Goal: Obtain resource: Obtain resource

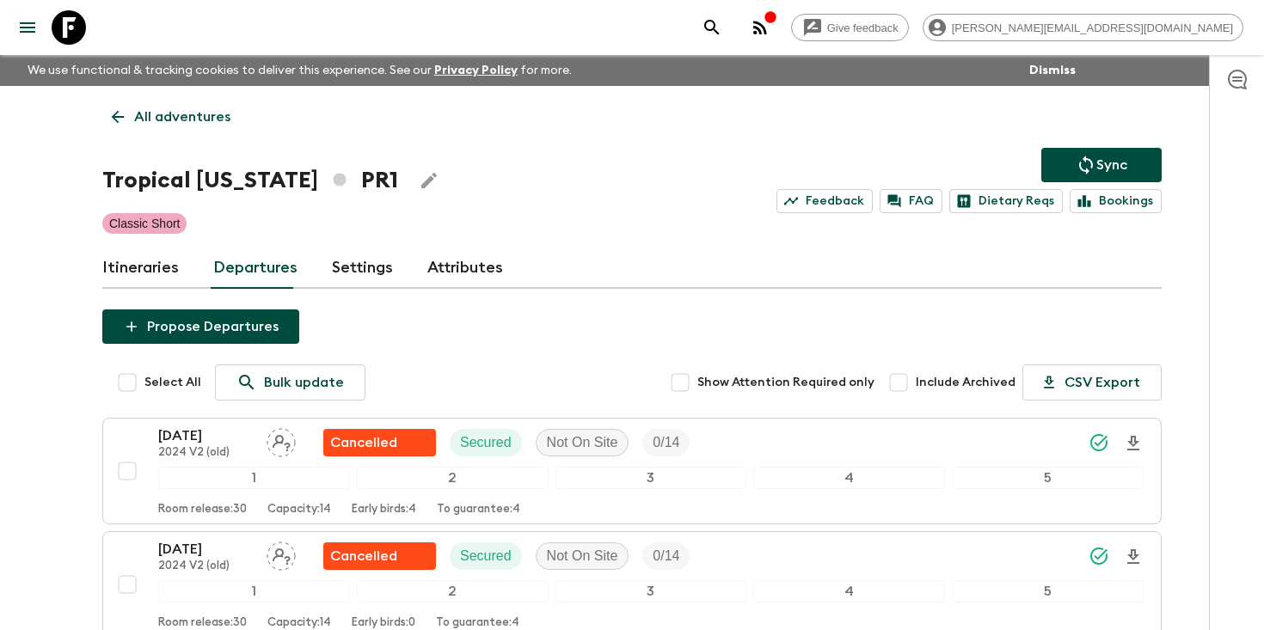
scroll to position [942, 0]
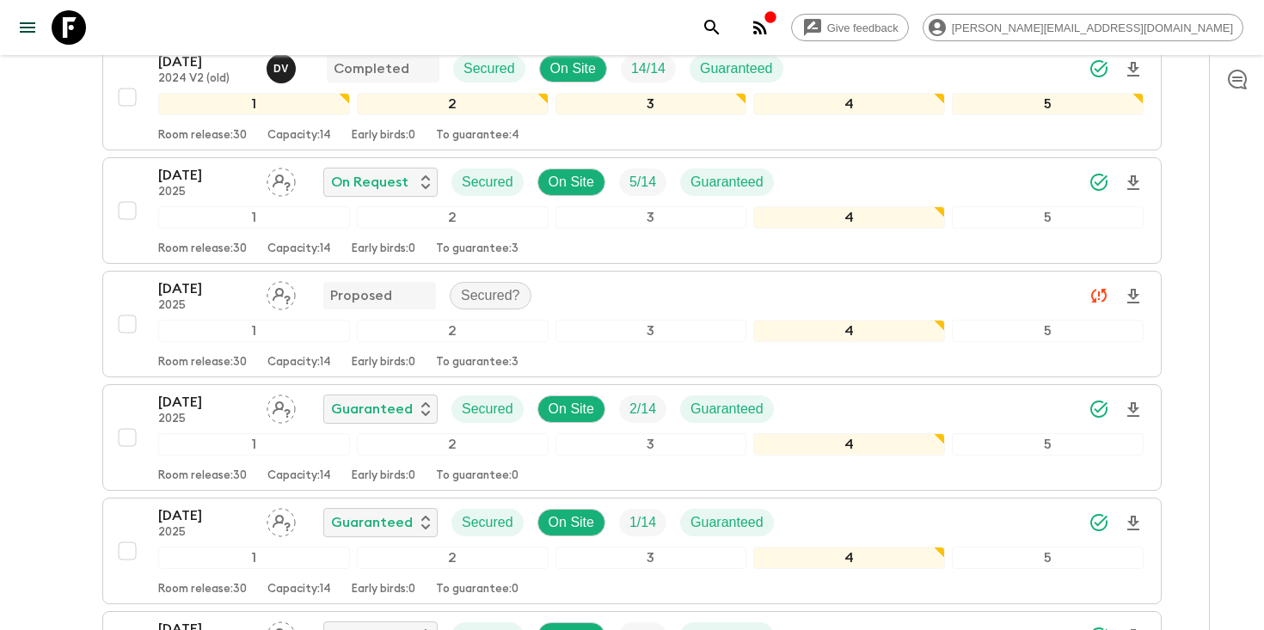
click at [722, 28] on icon "search adventures" at bounding box center [712, 27] width 21 height 21
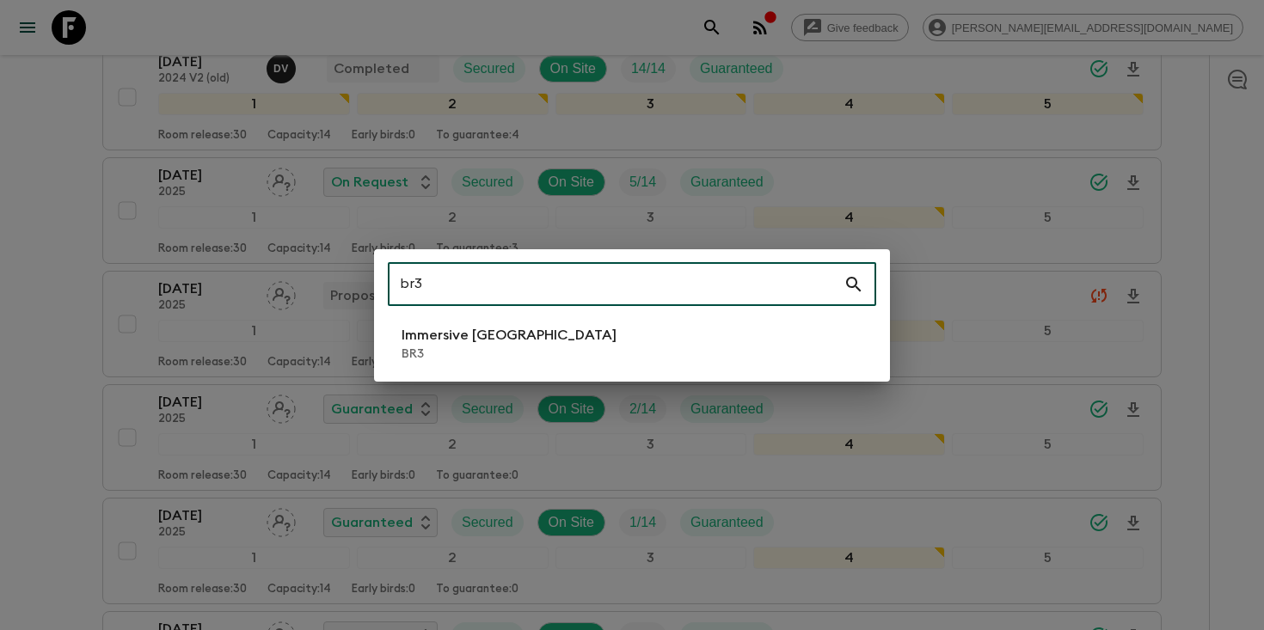
type input "br3"
click at [673, 340] on li "Immersive [GEOGRAPHIC_DATA] BR3" at bounding box center [632, 344] width 488 height 48
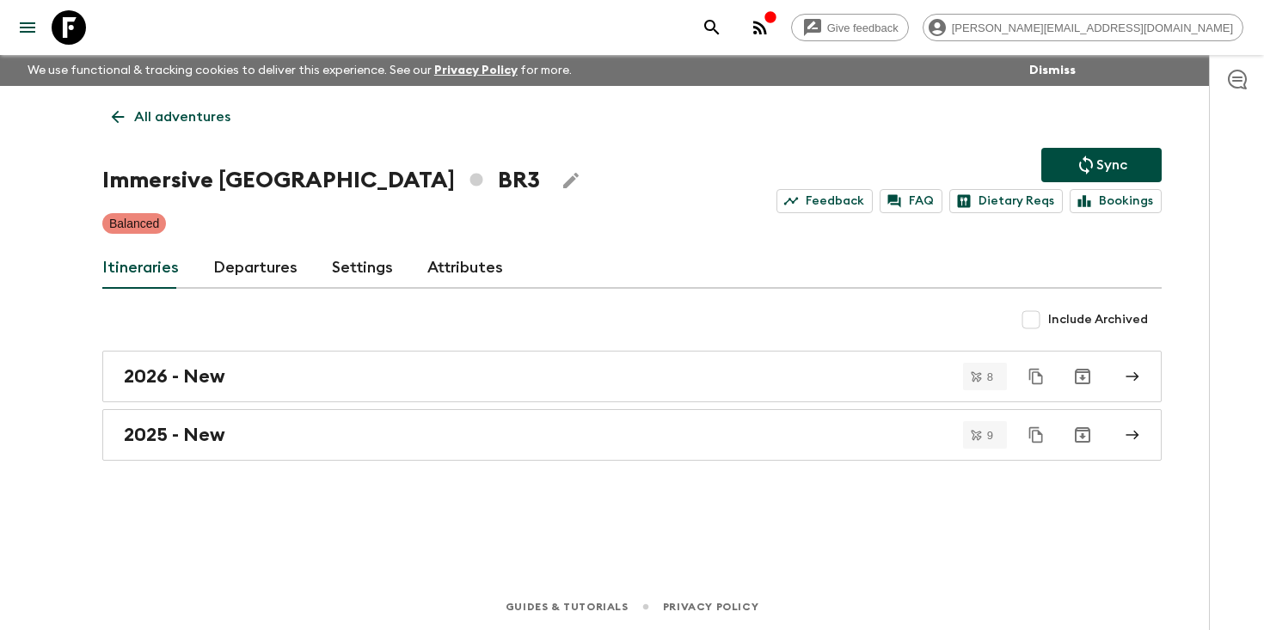
click at [239, 276] on link "Departures" at bounding box center [255, 268] width 84 height 41
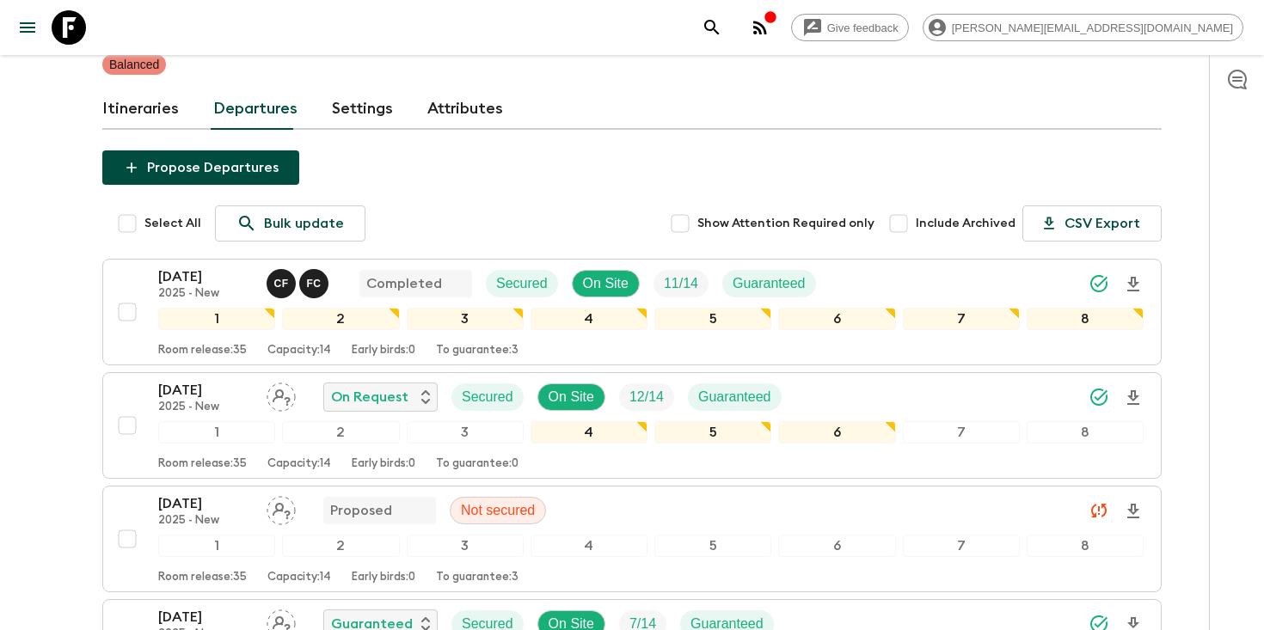
scroll to position [421, 0]
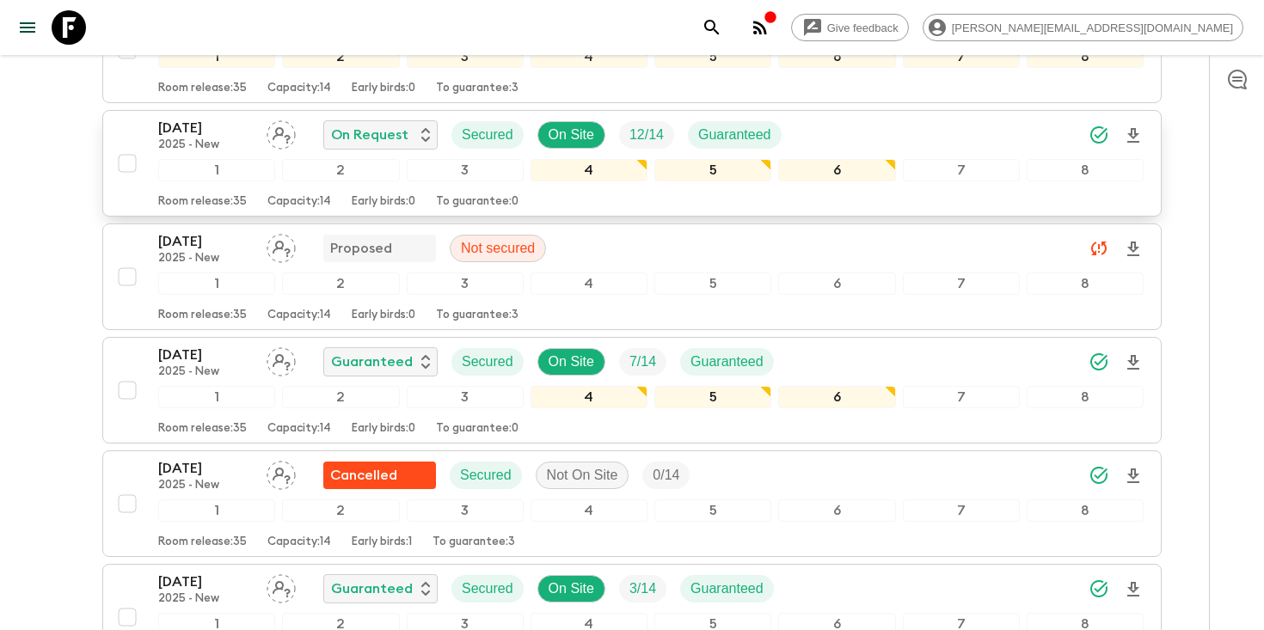
click at [1136, 139] on icon "Download Onboarding" at bounding box center [1133, 136] width 21 height 21
click at [722, 26] on icon "search adventures" at bounding box center [712, 27] width 21 height 21
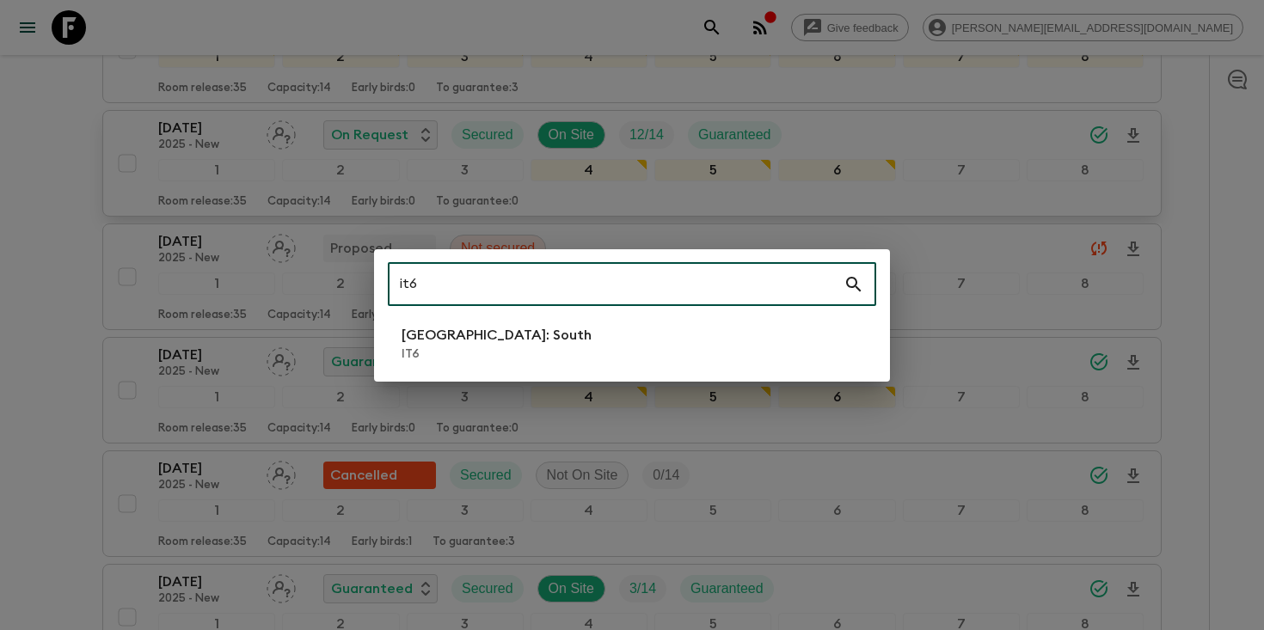
type input "it6"
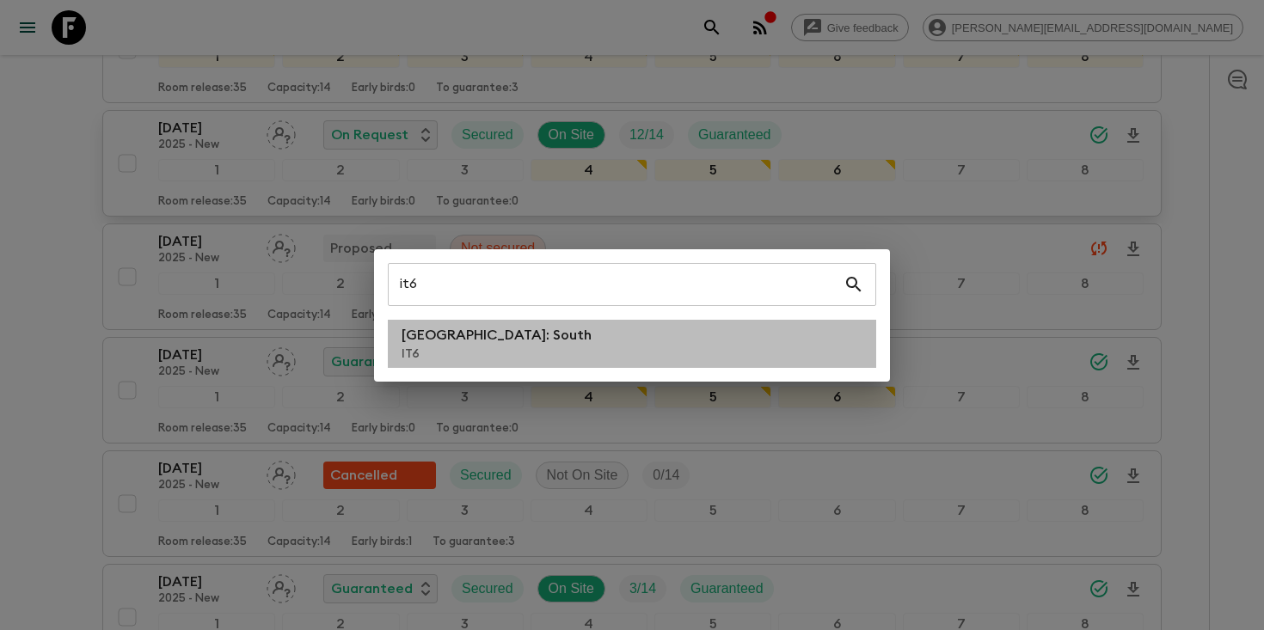
click at [531, 345] on li "[GEOGRAPHIC_DATA]: South IT6" at bounding box center [632, 344] width 488 height 48
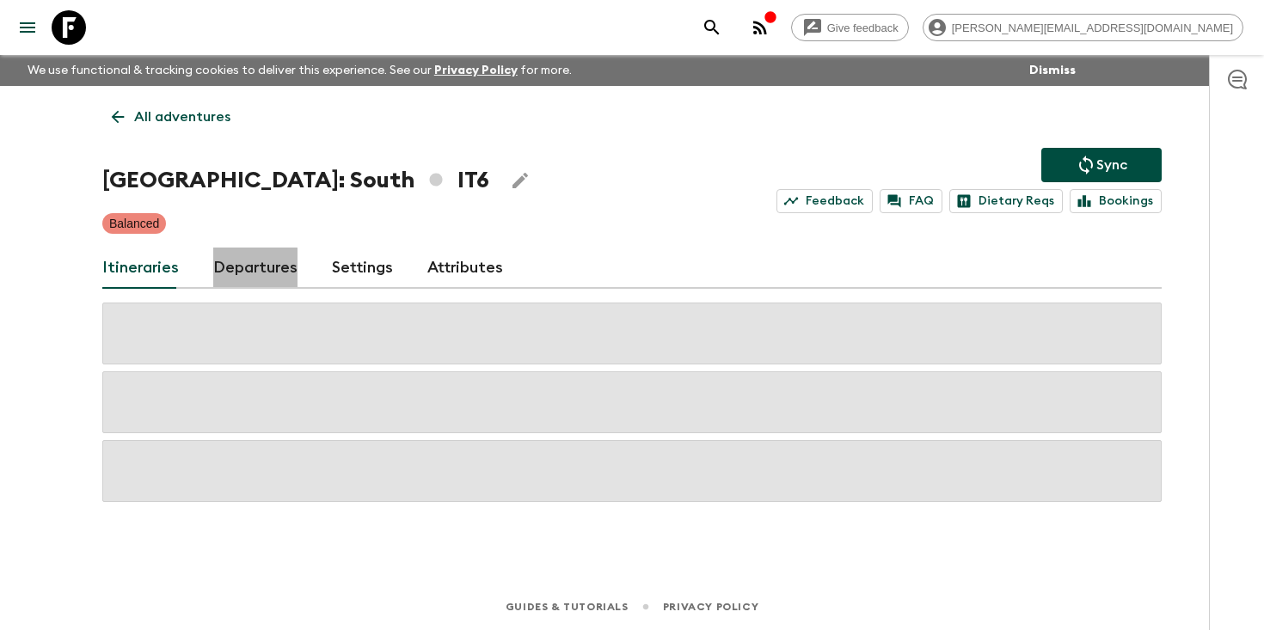
click at [248, 273] on link "Departures" at bounding box center [255, 268] width 84 height 41
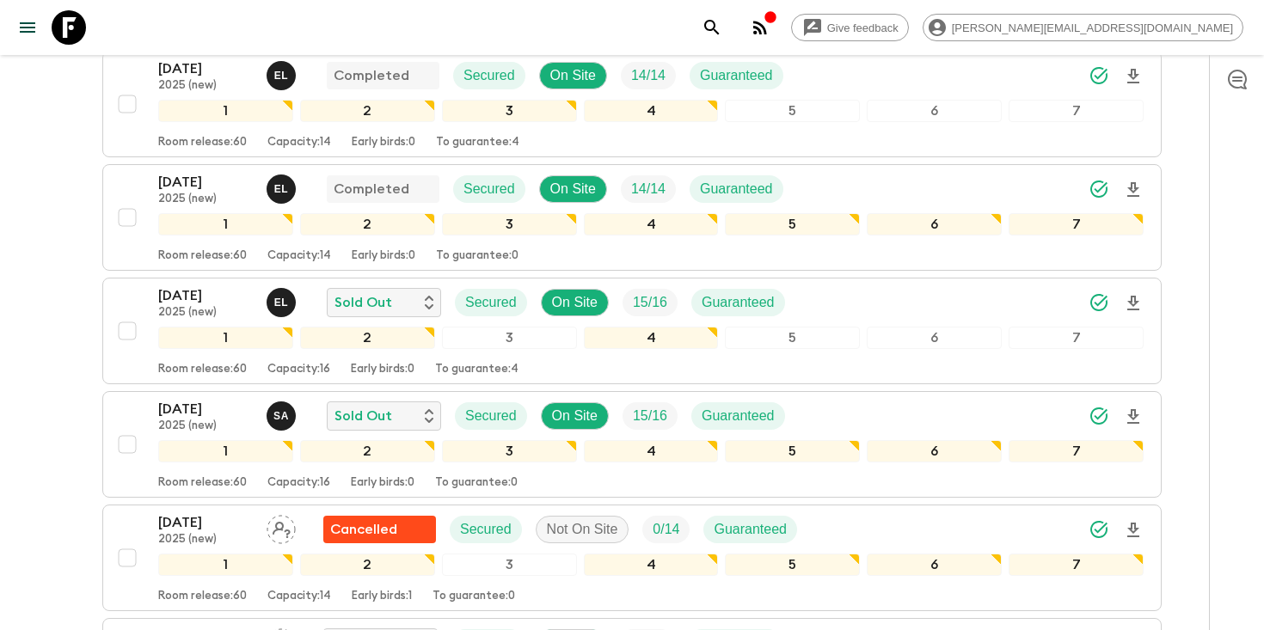
scroll to position [653, 0]
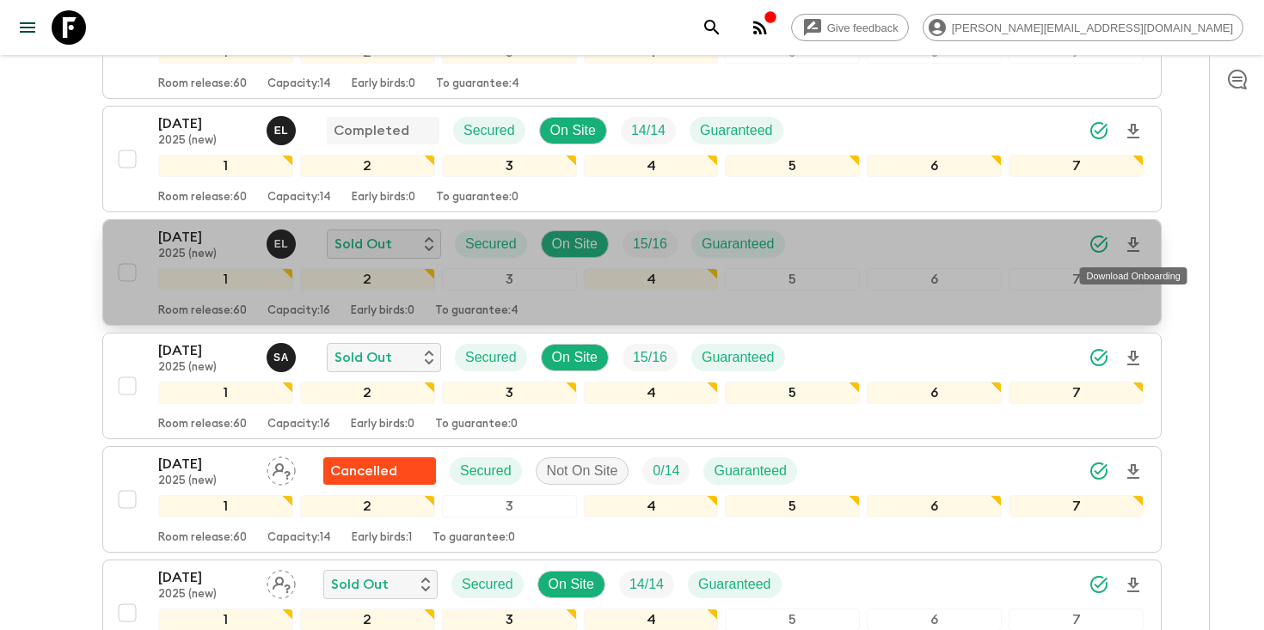
click at [1126, 242] on icon "Download Onboarding" at bounding box center [1133, 245] width 21 height 21
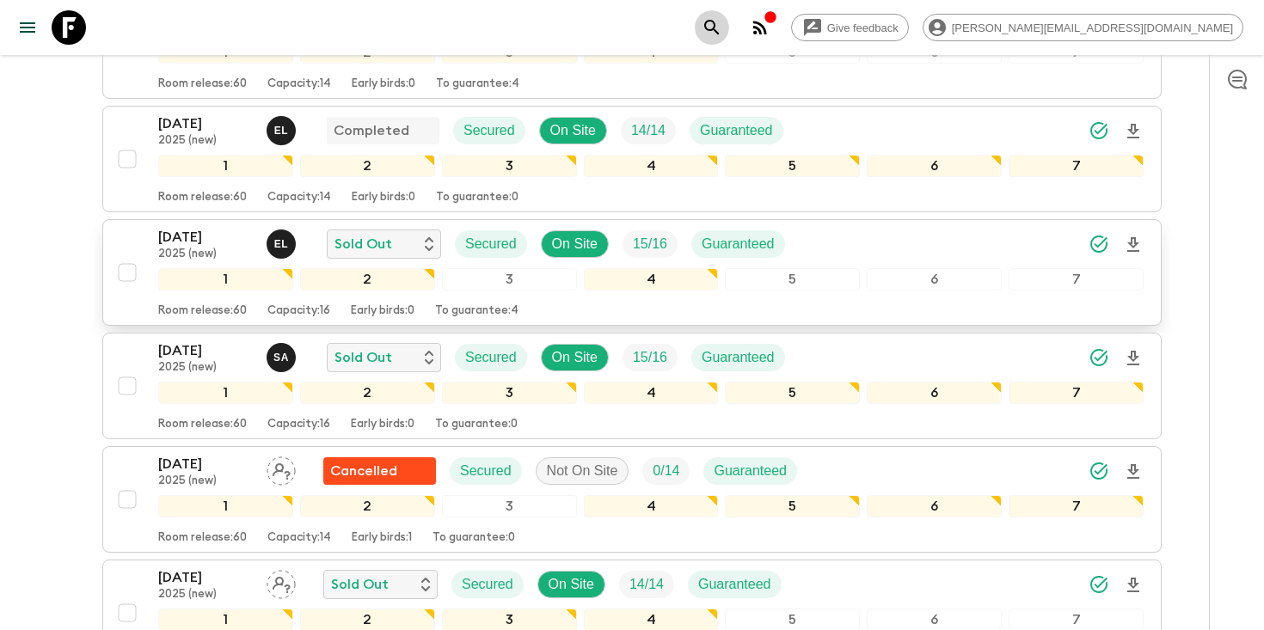
click at [719, 27] on icon "search adventures" at bounding box center [711, 27] width 15 height 15
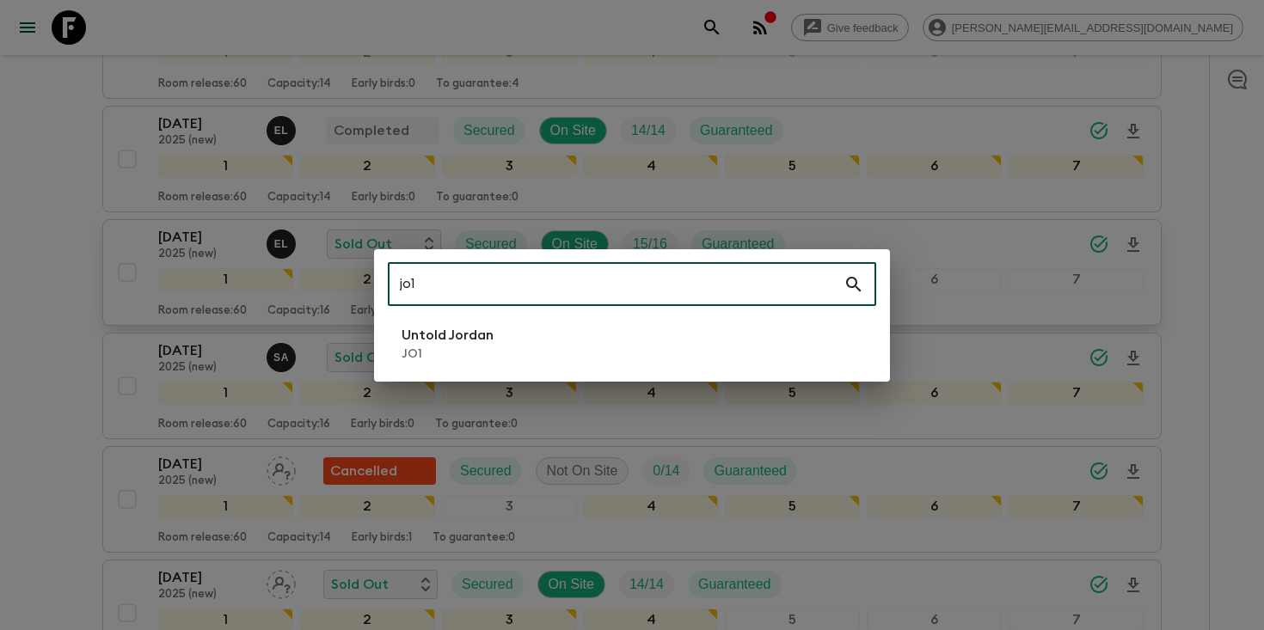
type input "jo1"
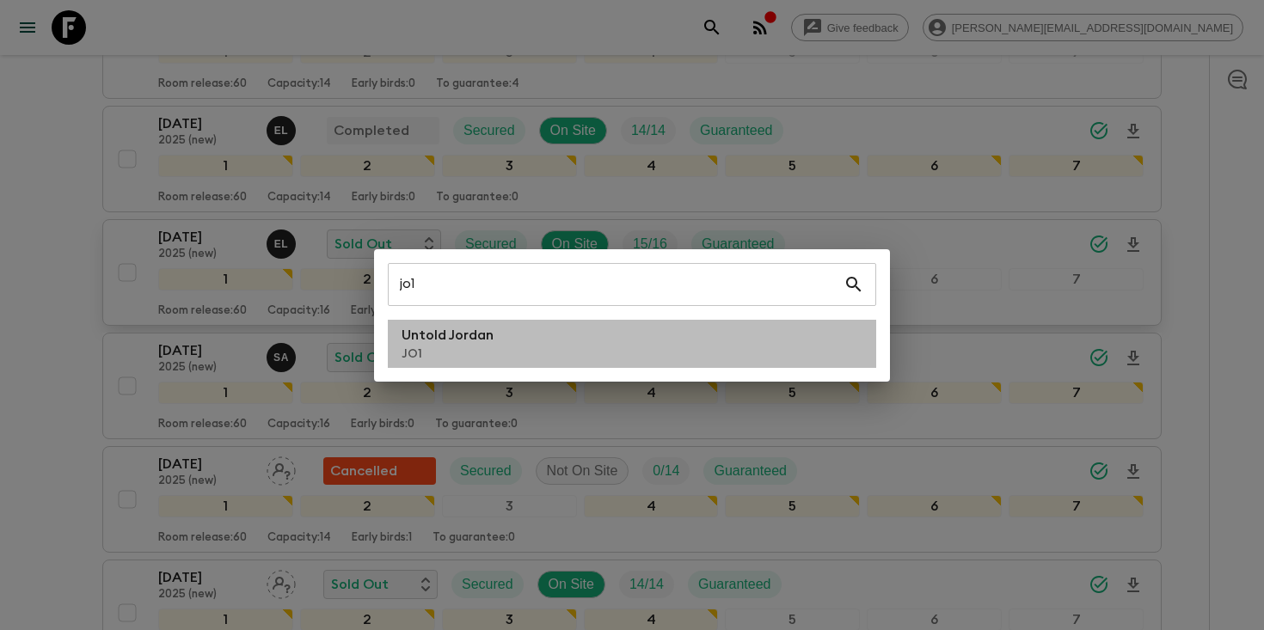
click at [454, 332] on p "Untold Jordan" at bounding box center [448, 335] width 92 height 21
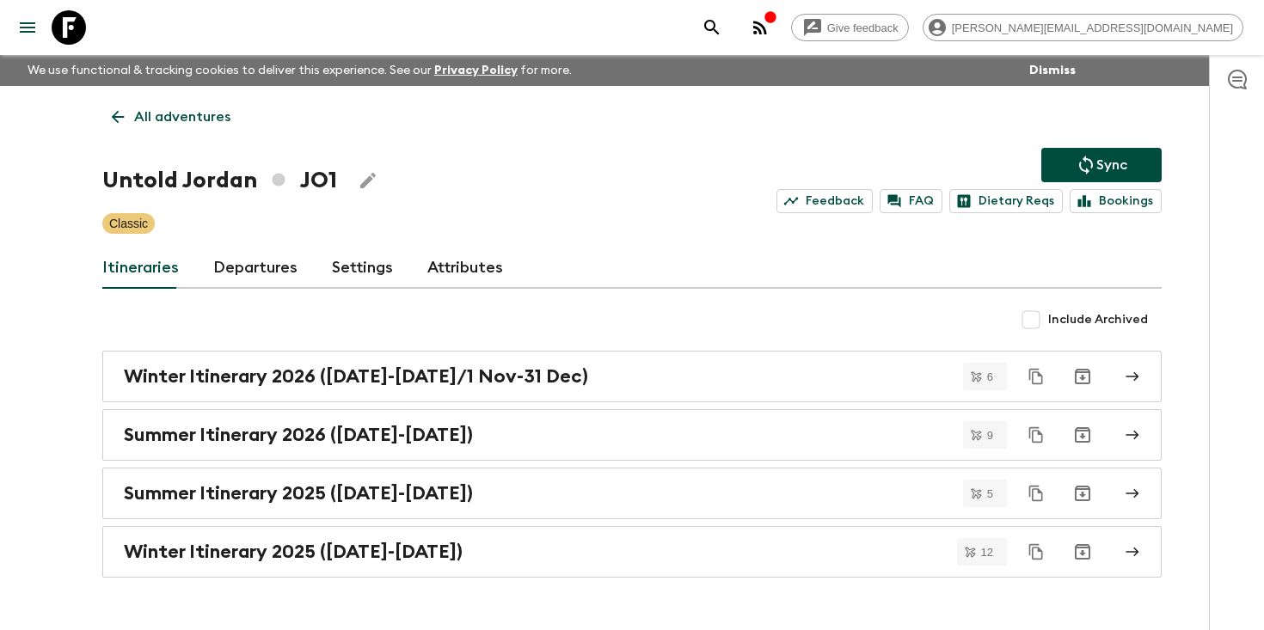
click at [245, 267] on link "Departures" at bounding box center [255, 268] width 84 height 41
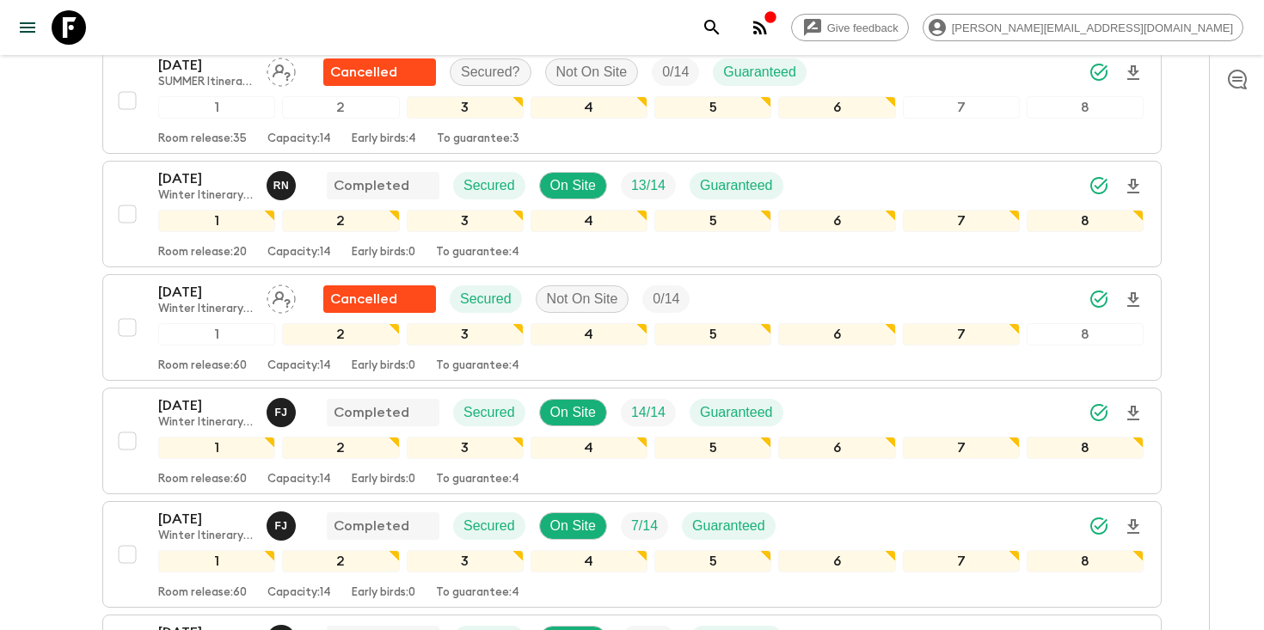
scroll to position [2150, 0]
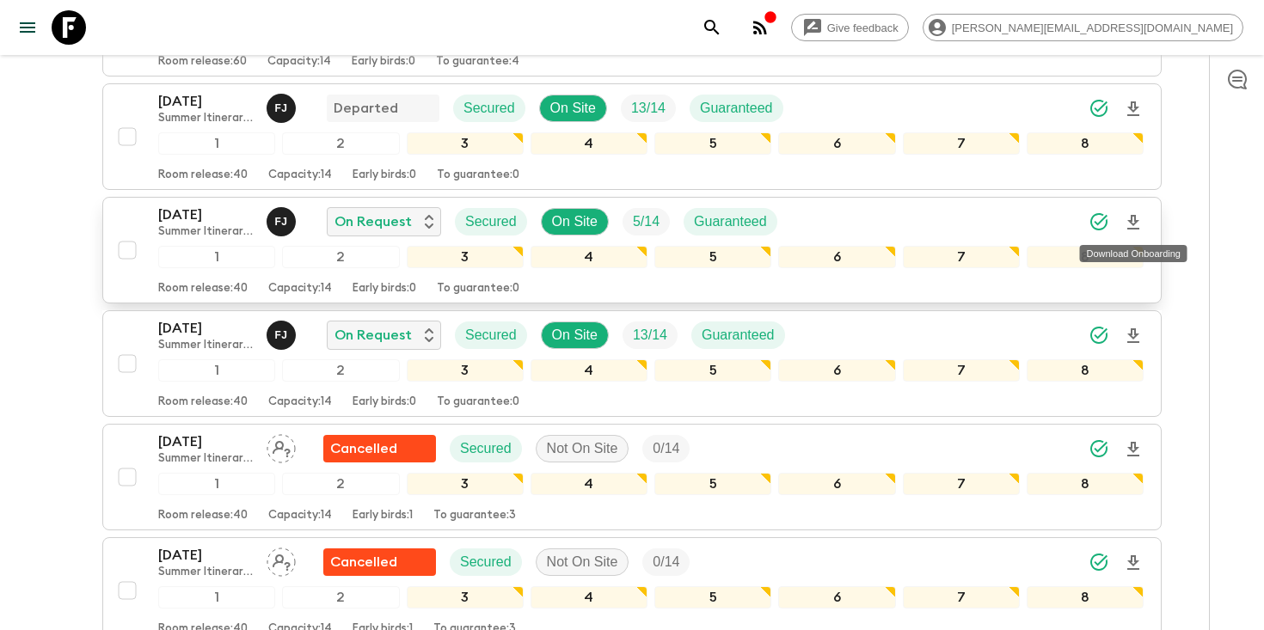
click at [1134, 222] on icon "Download Onboarding" at bounding box center [1133, 222] width 12 height 15
click at [202, 218] on p "[DATE]" at bounding box center [205, 215] width 95 height 21
